Goal: Task Accomplishment & Management: Use online tool/utility

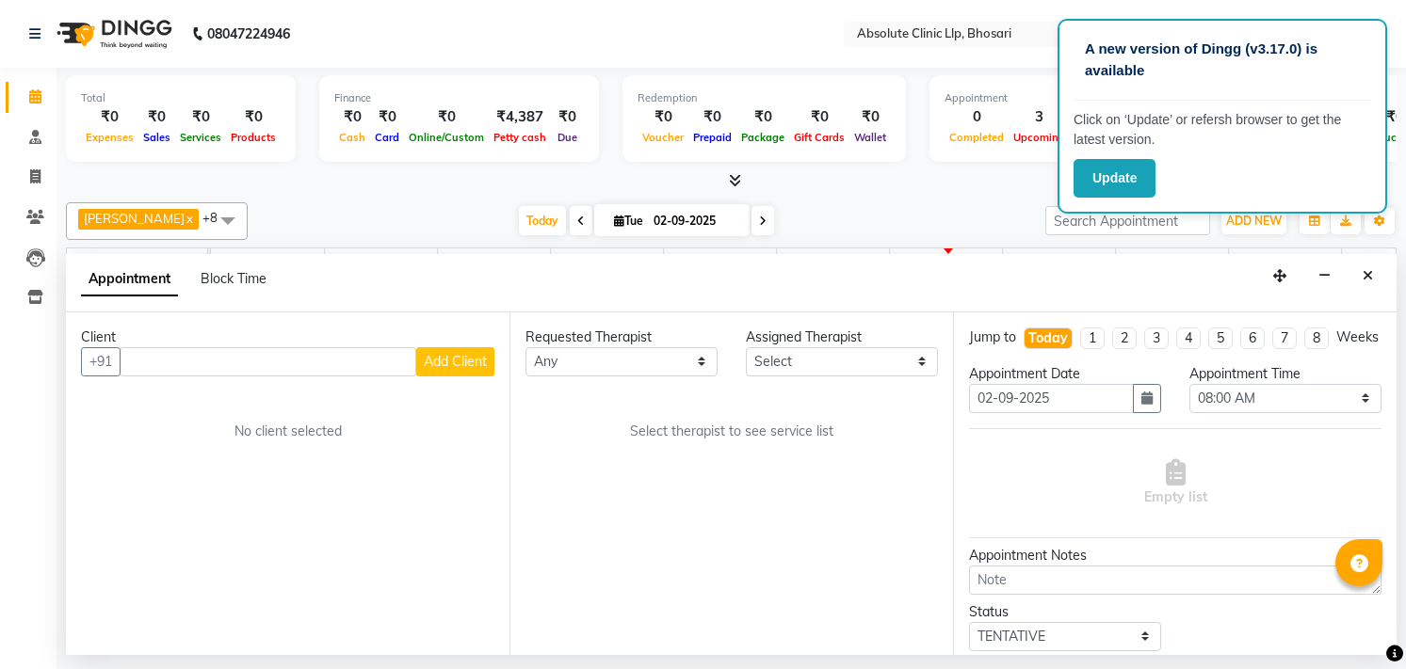
select select "480"
select select "tentative"
click at [1369, 277] on icon "Close" at bounding box center [1367, 275] width 10 height 13
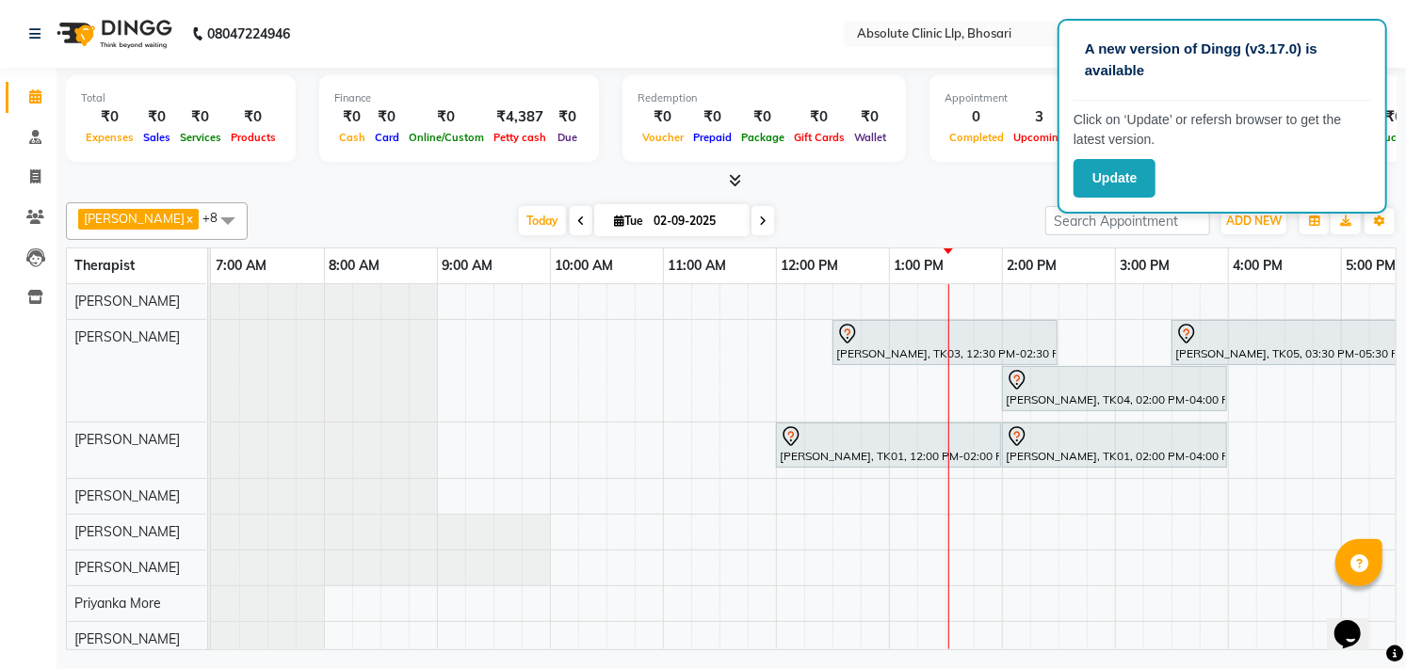
click at [1023, 295] on div "[PERSON_NAME], TK03, 12:30 PM-02:30 PM, Skin Treatment - Medicine Insertion Kun…" at bounding box center [1058, 498] width 1695 height 429
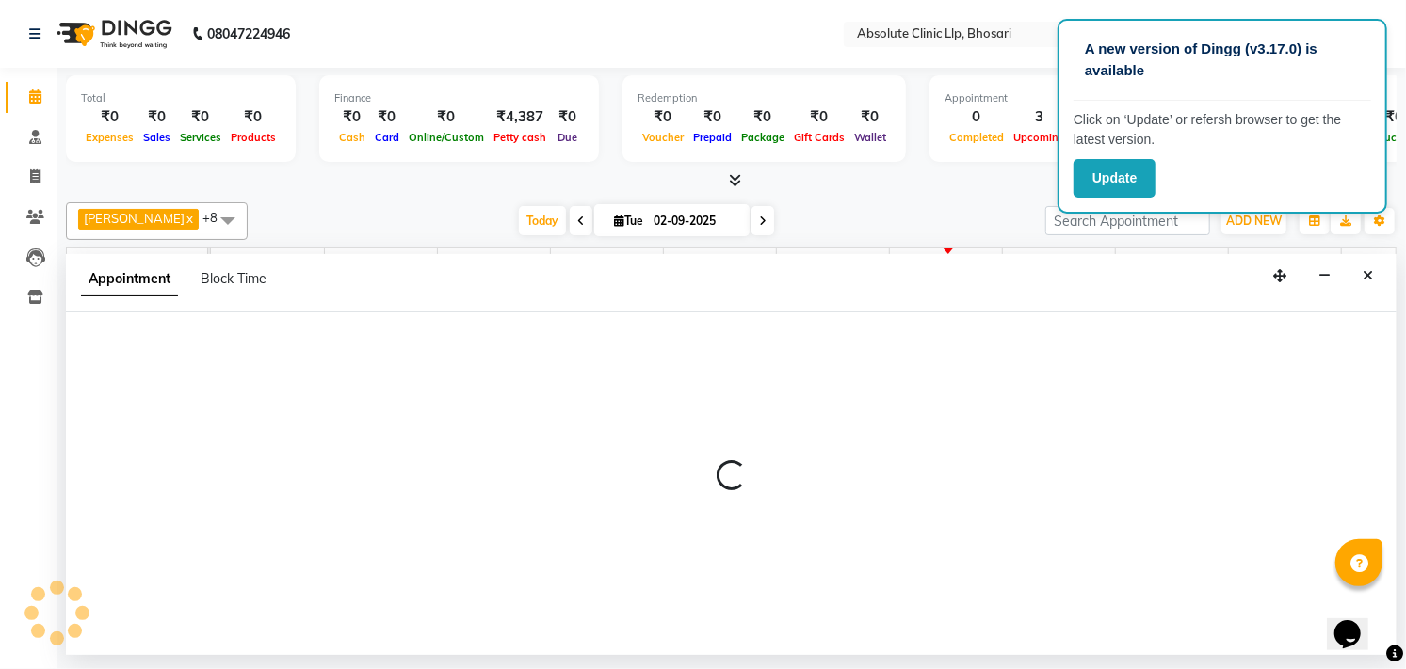
select select "27983"
select select "tentative"
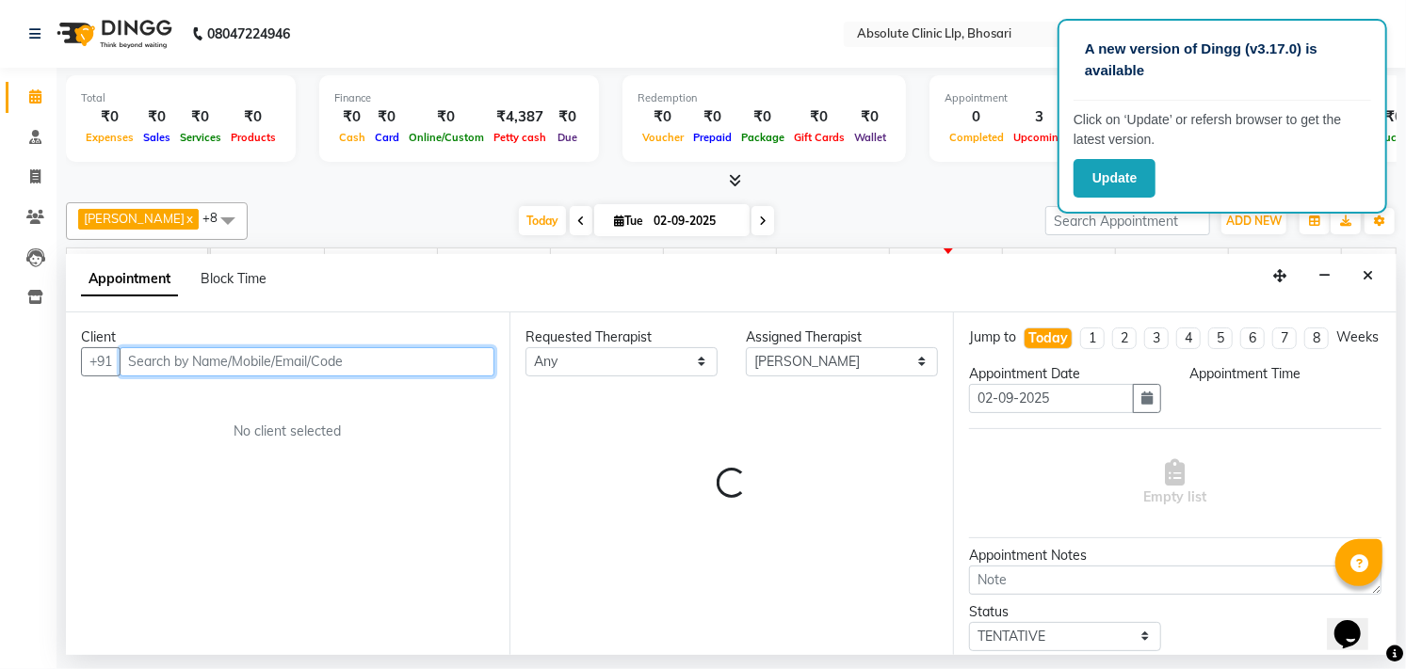
select select "840"
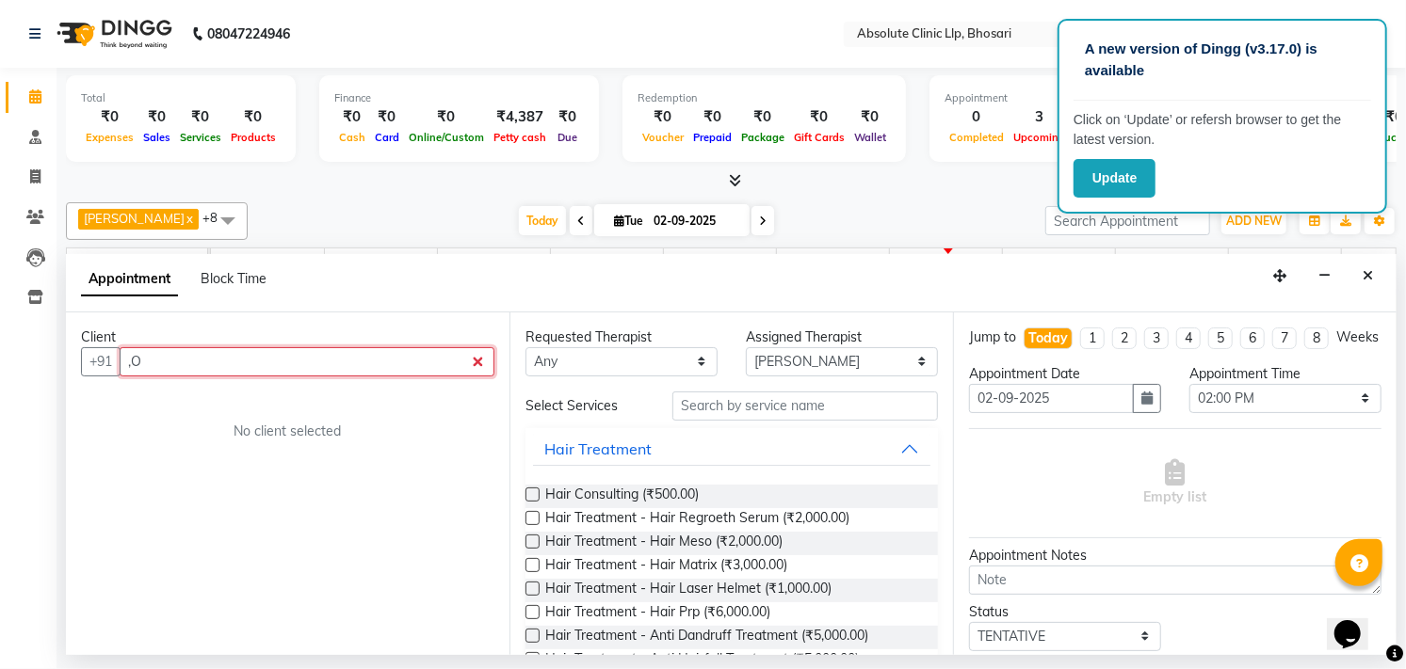
type input ","
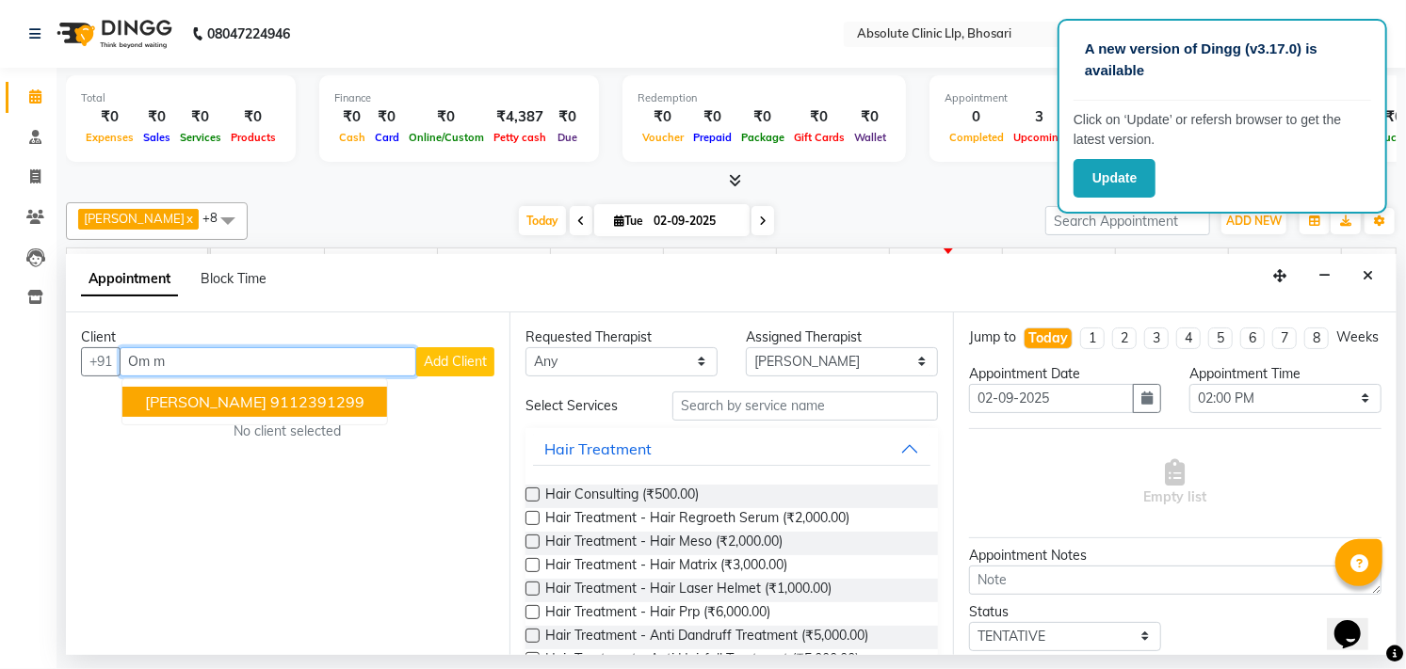
click at [270, 405] on ngb-highlight "9112391299" at bounding box center [317, 402] width 94 height 19
type input "9112391299"
